Goal: Information Seeking & Learning: Learn about a topic

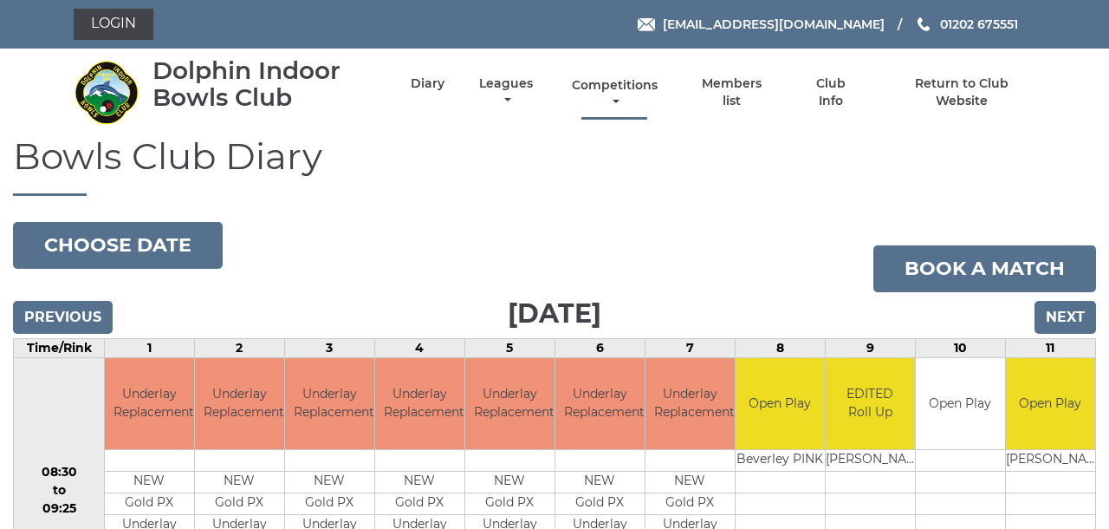
click at [645, 91] on link "Competitions" at bounding box center [615, 94] width 94 height 34
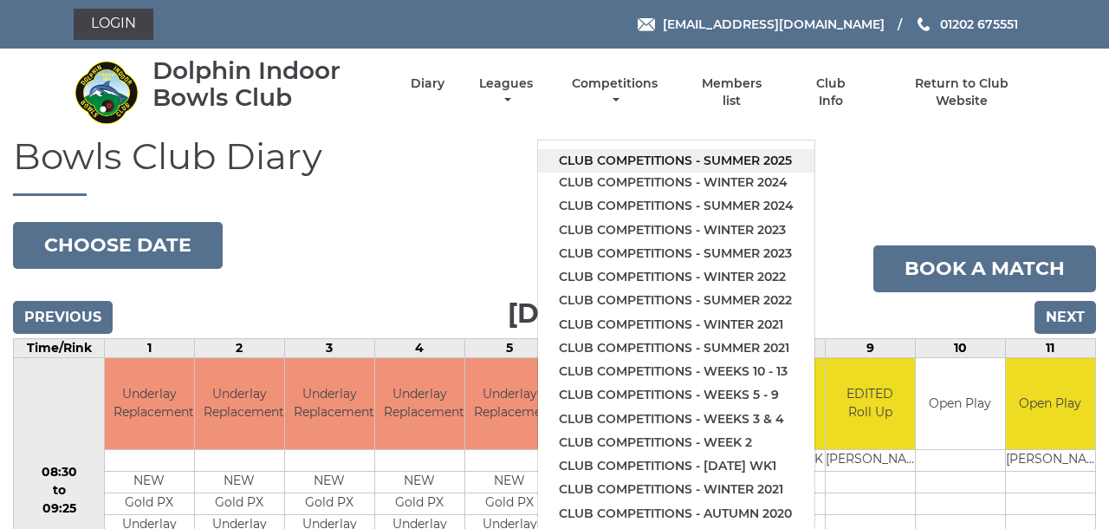
click at [646, 149] on link "Club competitions - Summer 2025" at bounding box center [676, 160] width 277 height 23
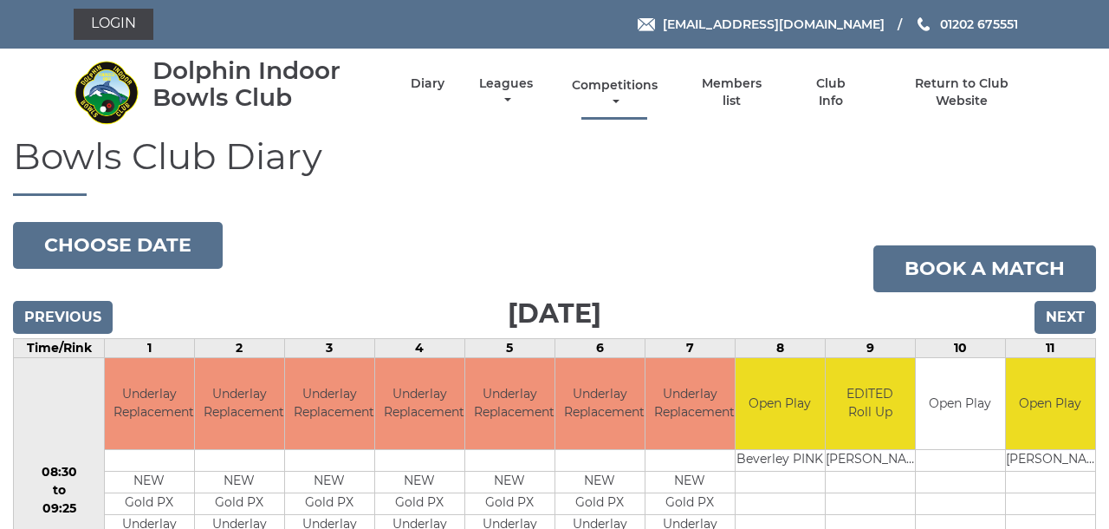
click at [642, 90] on link "Competitions" at bounding box center [615, 94] width 94 height 34
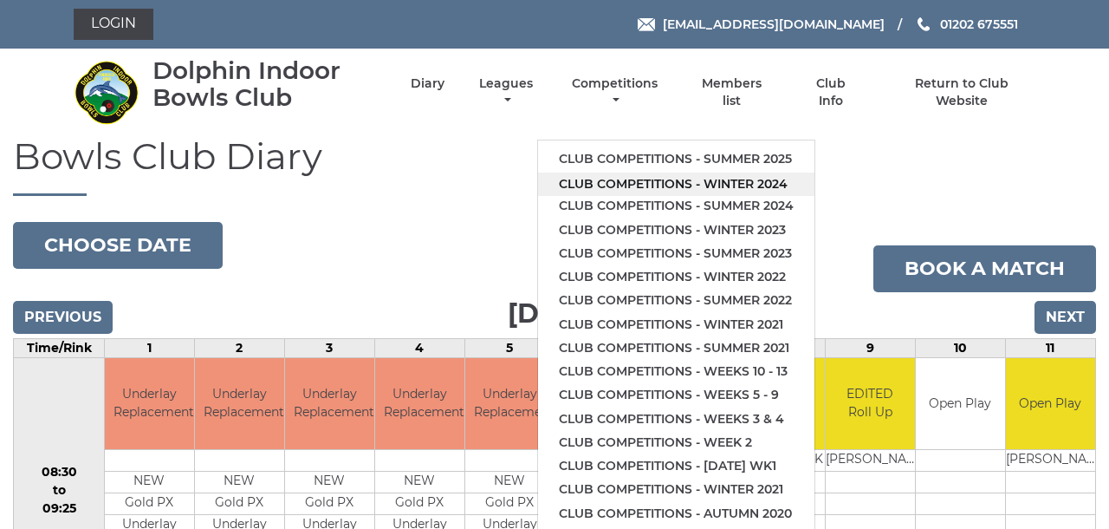
click at [680, 173] on link "Club competitions - Winter 2024" at bounding box center [676, 183] width 277 height 23
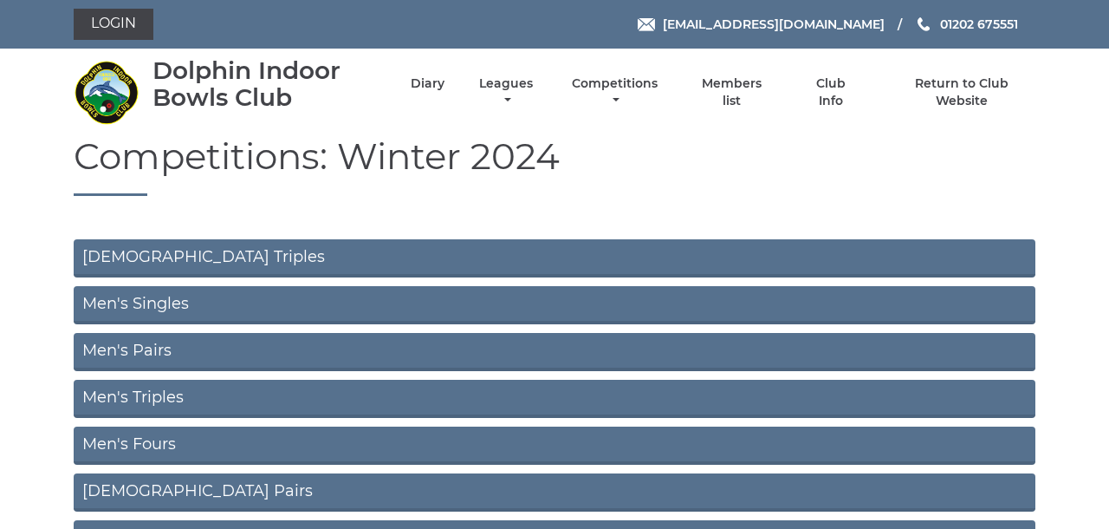
click at [432, 399] on link "Men's Triples" at bounding box center [555, 399] width 962 height 38
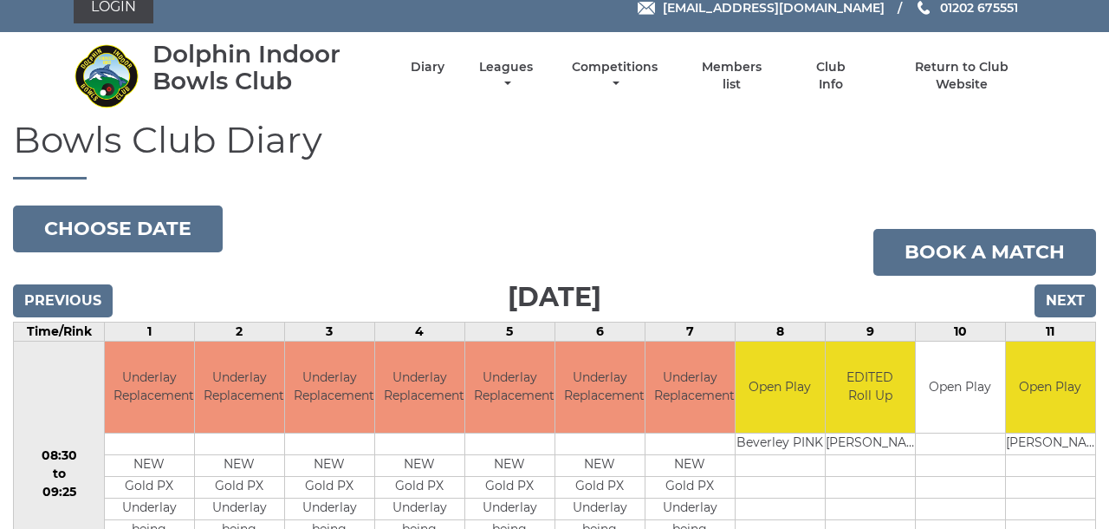
scroll to position [17, 0]
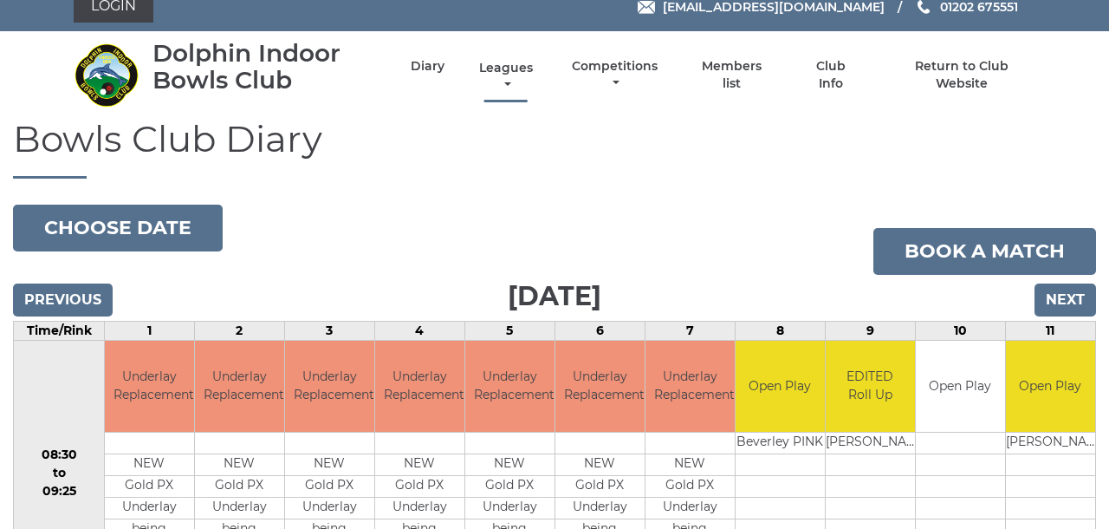
click at [527, 73] on link "Leagues" at bounding box center [506, 77] width 62 height 34
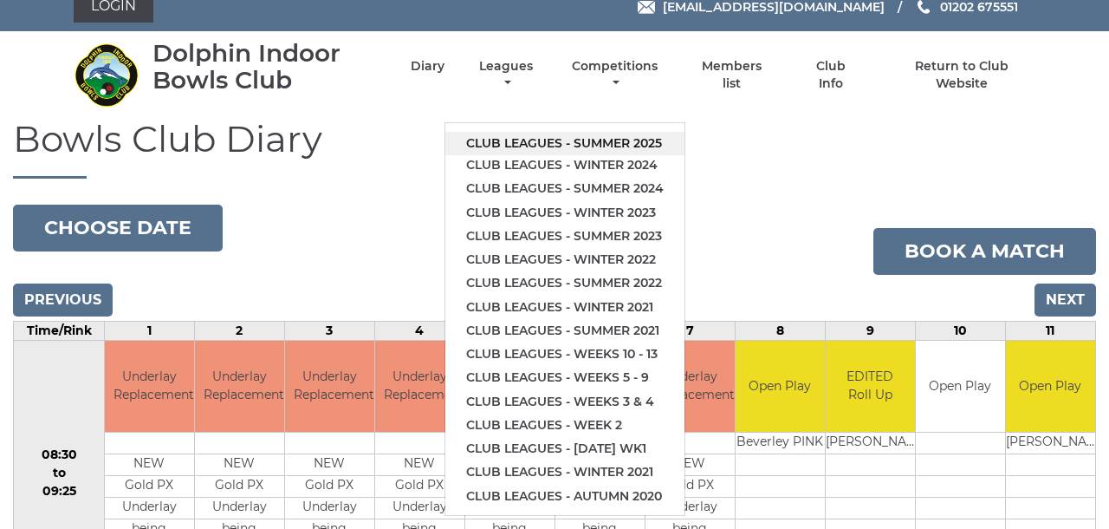
click at [608, 132] on link "Club leagues - Summer 2025" at bounding box center [565, 143] width 239 height 23
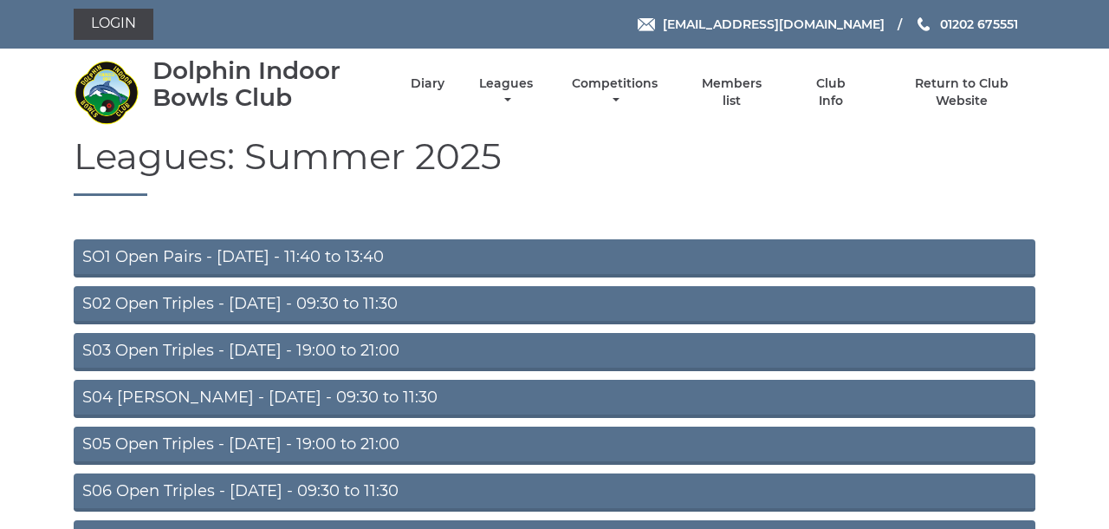
click at [349, 298] on link "S02 Open Triples - [DATE] - 09:30 to 11:30" at bounding box center [555, 305] width 962 height 38
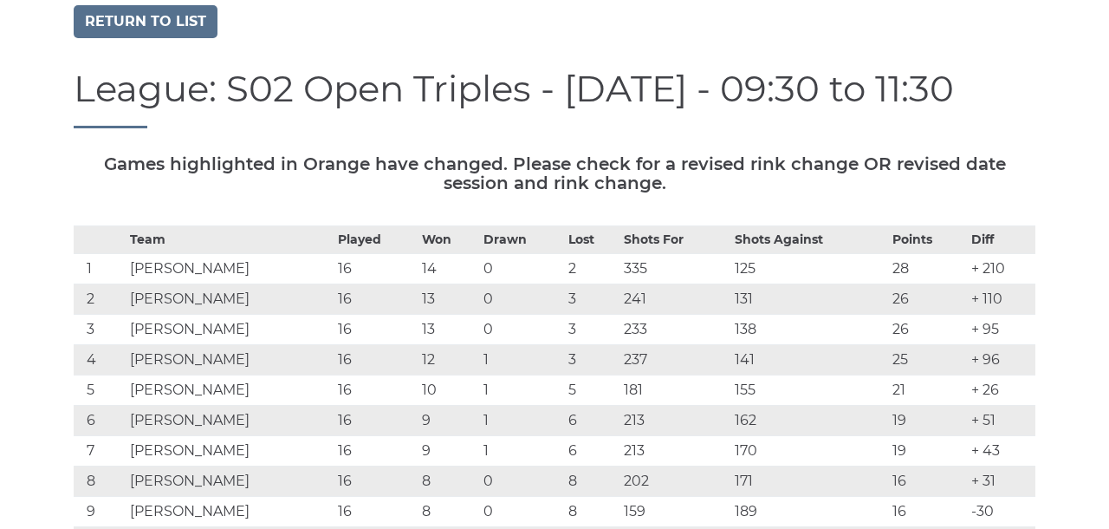
scroll to position [144, 0]
